Goal: Navigation & Orientation: Find specific page/section

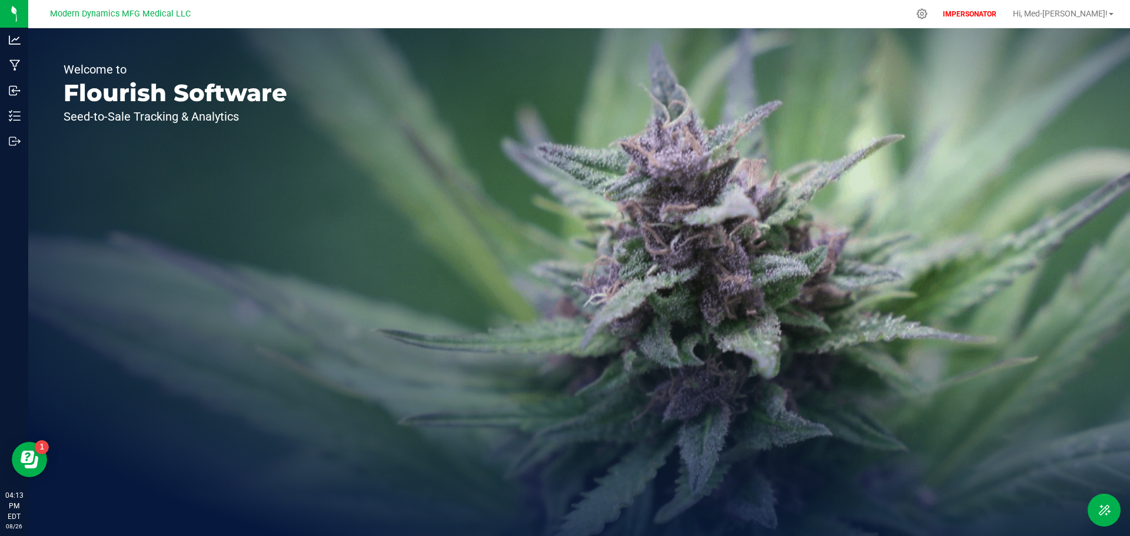
drag, startPoint x: 47, startPoint y: 11, endPoint x: 191, endPoint y: 12, distance: 144.2
click at [191, 12] on div "Modern Dynamics MFG Medical LLC" at bounding box center [120, 14] width 172 height 18
copy span "Modern Dynamics MFG Medical LLC"
